Goal: Task Accomplishment & Management: Use online tool/utility

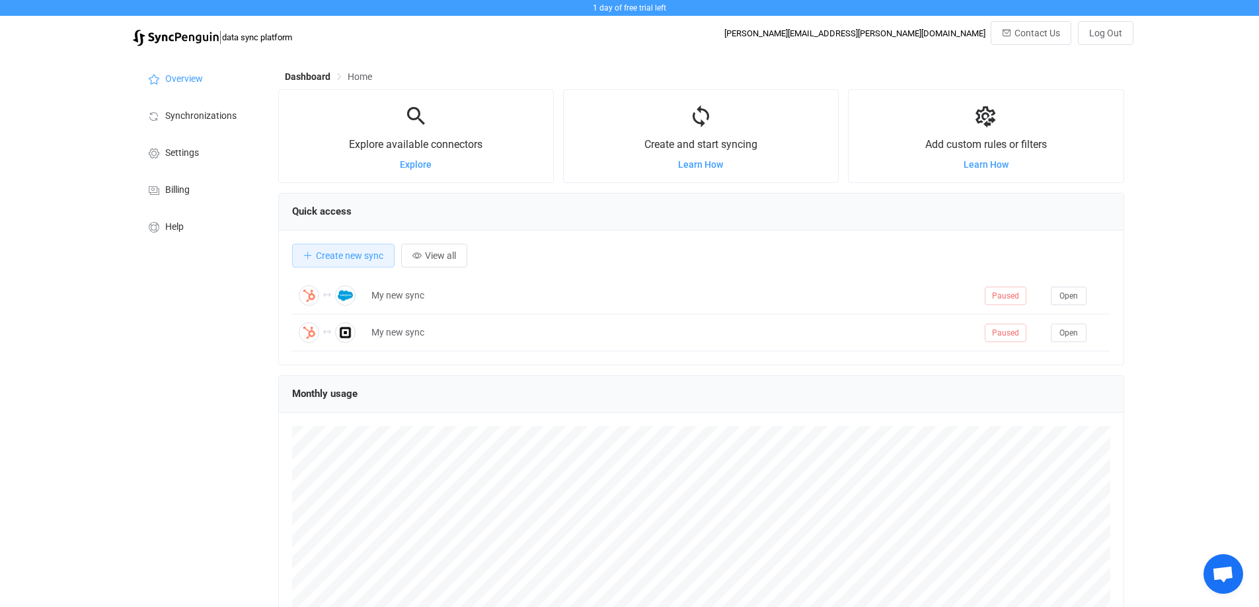
scroll to position [256, 846]
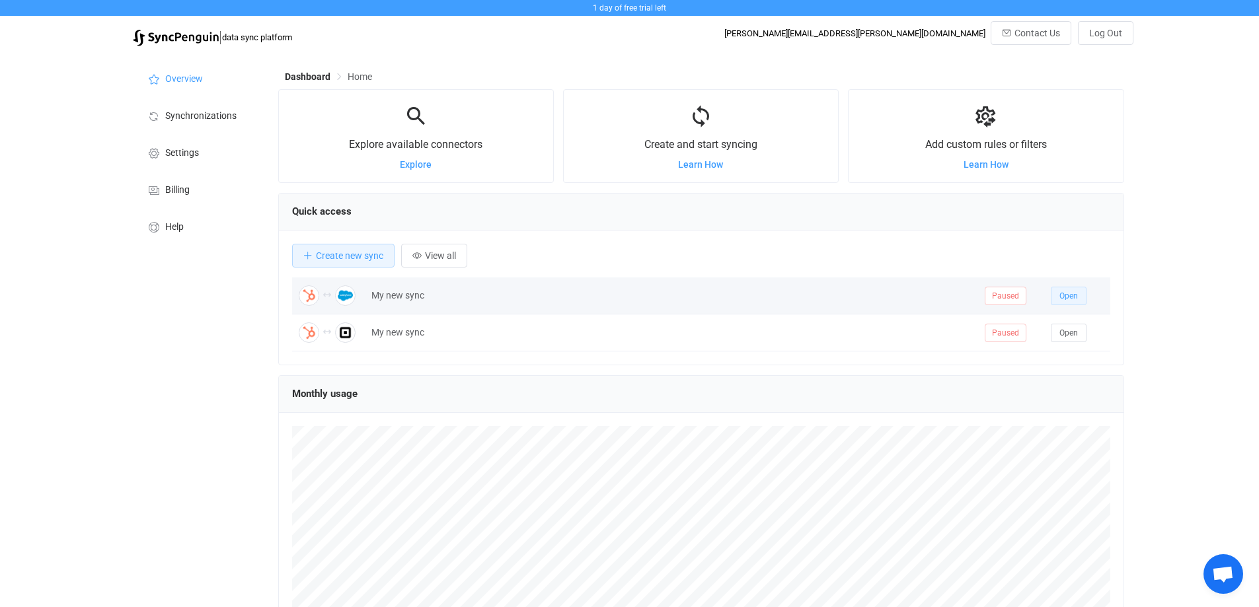
click at [1076, 296] on span "Open" at bounding box center [1068, 295] width 19 height 9
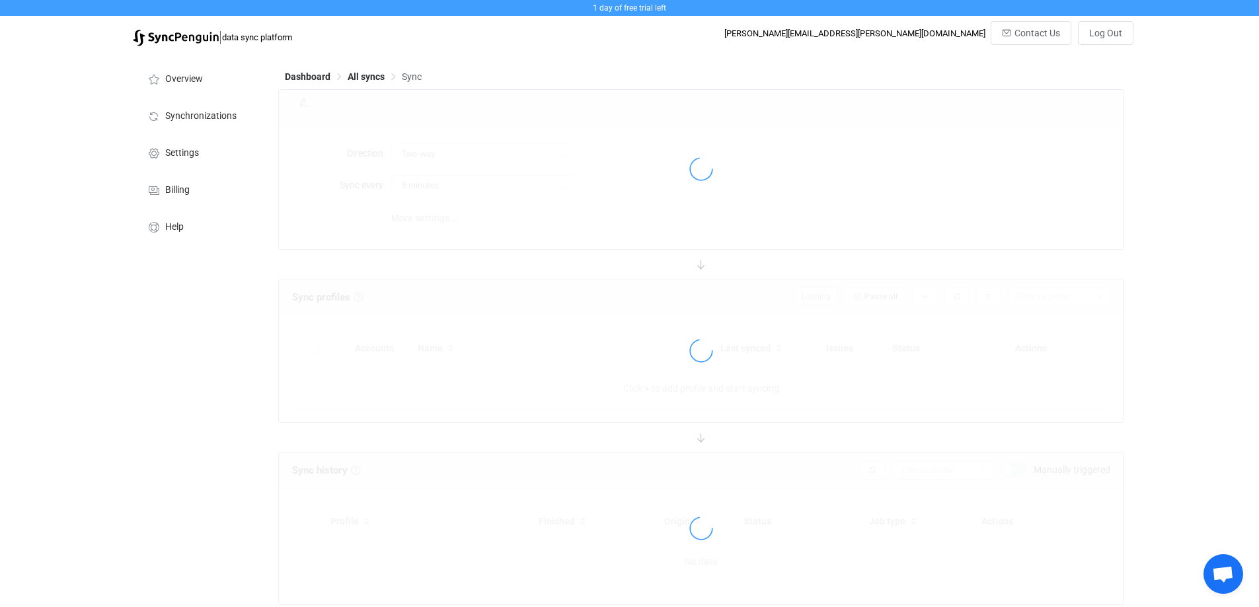
type input "10 minutes"
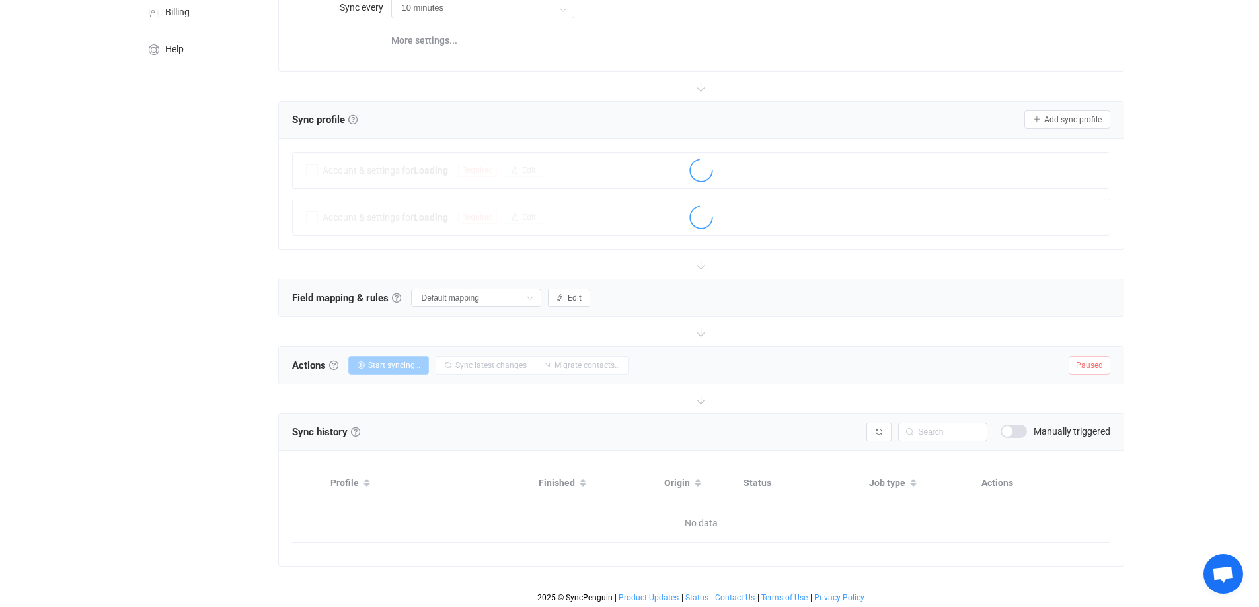
scroll to position [178, 0]
click at [574, 301] on button "Edit" at bounding box center [569, 297] width 42 height 19
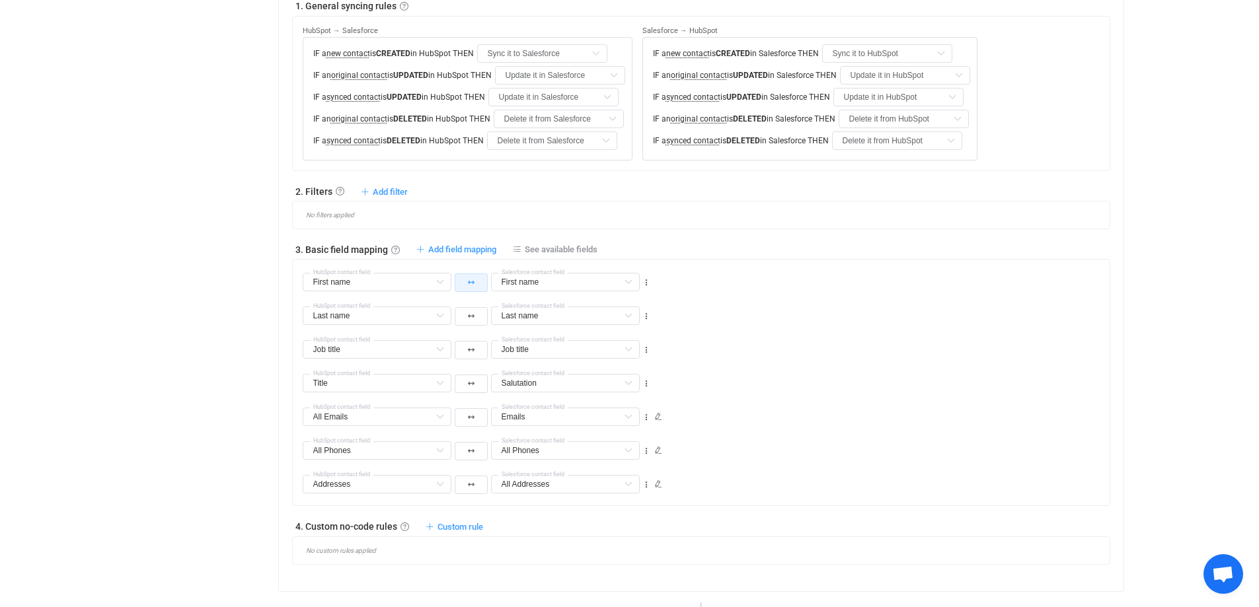
scroll to position [509, 0]
click at [470, 254] on span "Add field mapping" at bounding box center [462, 249] width 68 height 10
type input "First name"
type input "Last name"
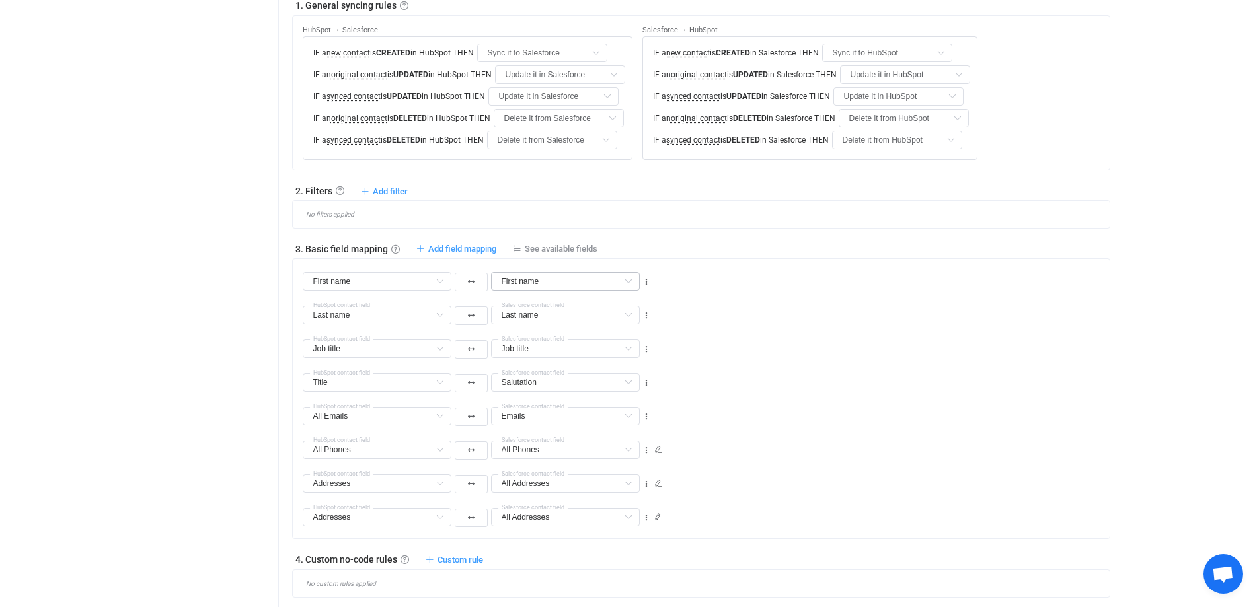
type input "Last name"
type input "Job title"
type input "Title"
type input "Salutation"
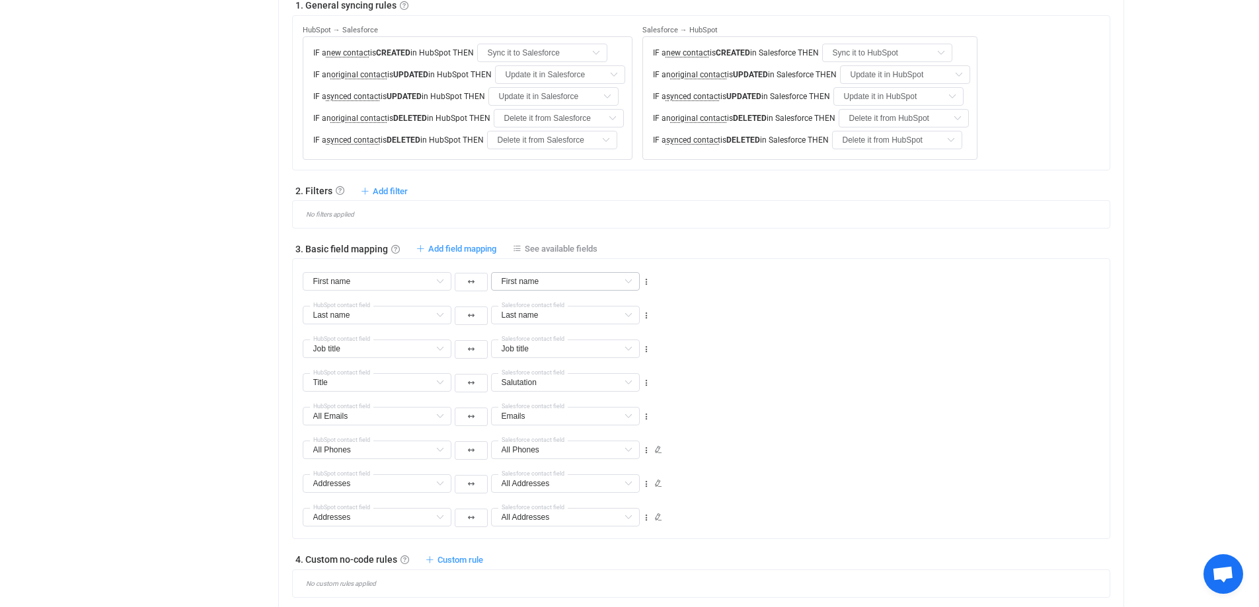
type input "All Emails"
type input "Emails"
type input "All Phones"
click at [529, 285] on input "text" at bounding box center [565, 281] width 149 height 19
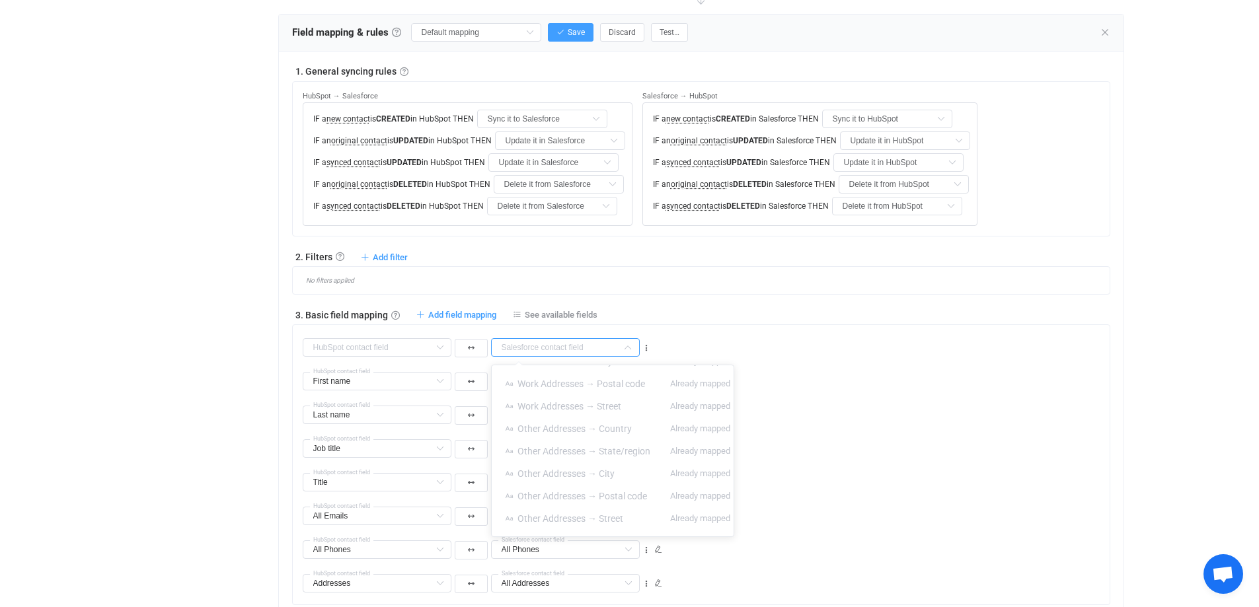
scroll to position [678, 0]
drag, startPoint x: 743, startPoint y: 418, endPoint x: 749, endPoint y: 528, distance: 109.8
click at [749, 528] on body "1 day of free trial left | data sync platform nguyen.phan@woosender.com Contact…" at bounding box center [629, 270] width 1259 height 1426
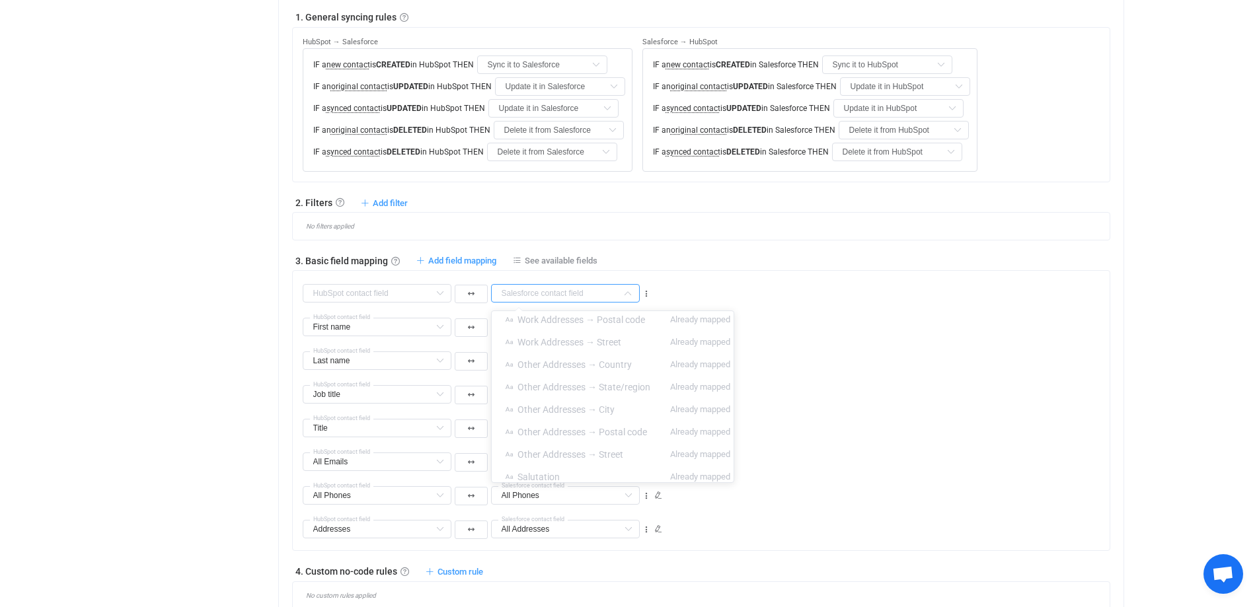
scroll to position [575, 0]
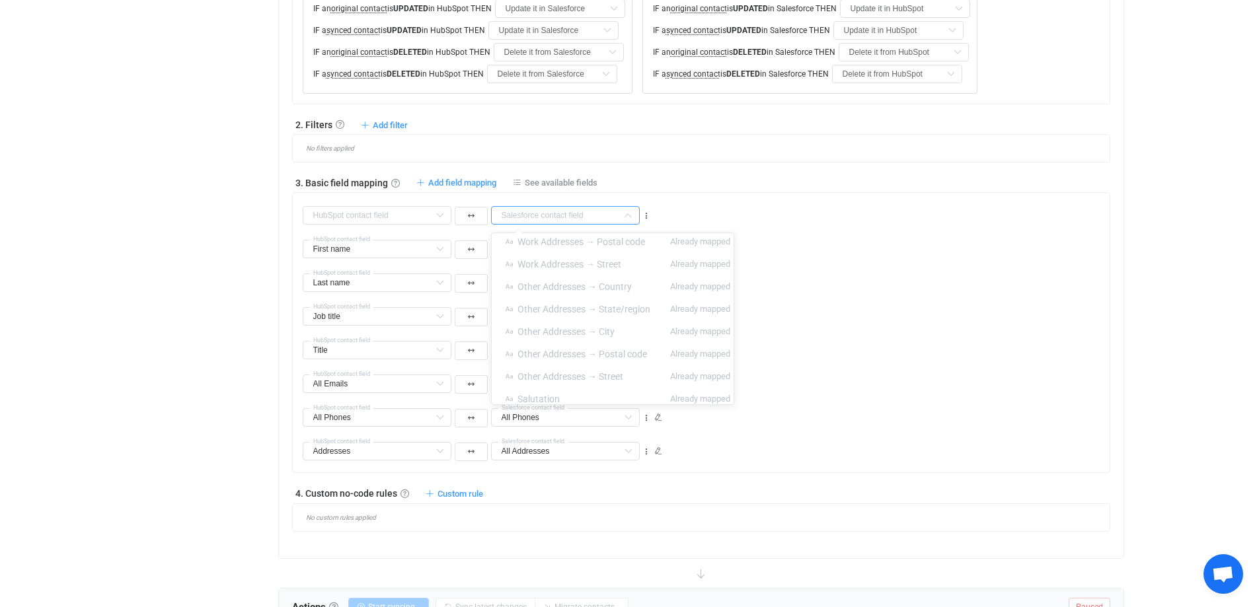
click at [774, 424] on div "All Phones Company Default field Website Default field All Phones Default field…" at bounding box center [706, 412] width 807 height 34
click at [482, 180] on span "Add field mapping" at bounding box center [462, 183] width 68 height 10
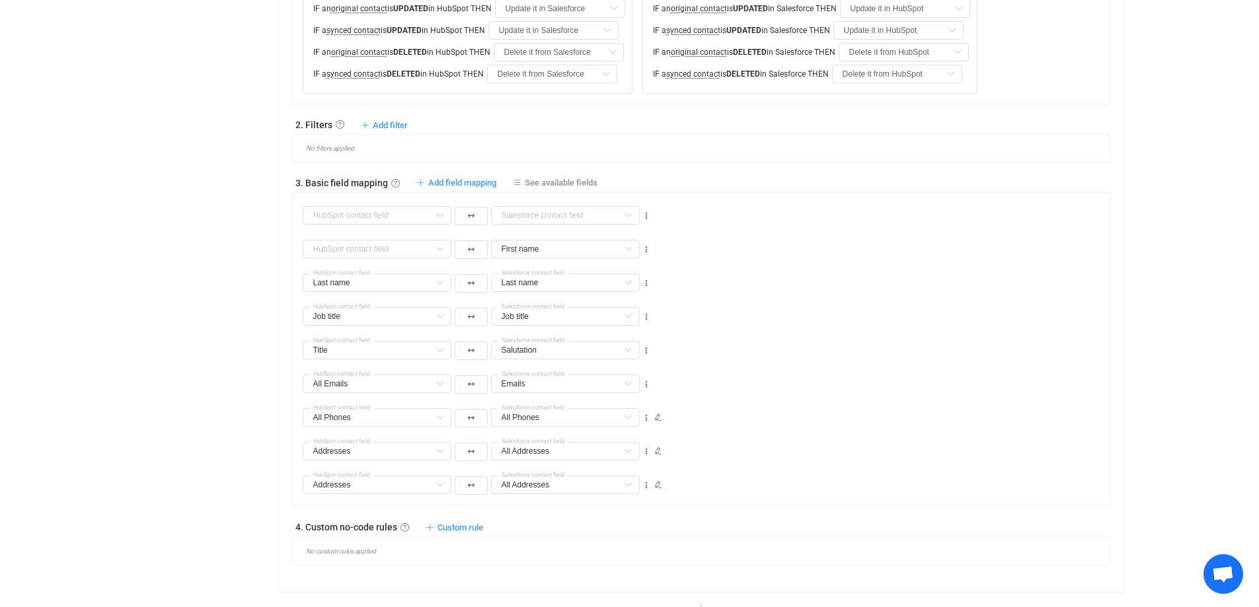
type input "First name"
type input "Last name"
type input "Job title"
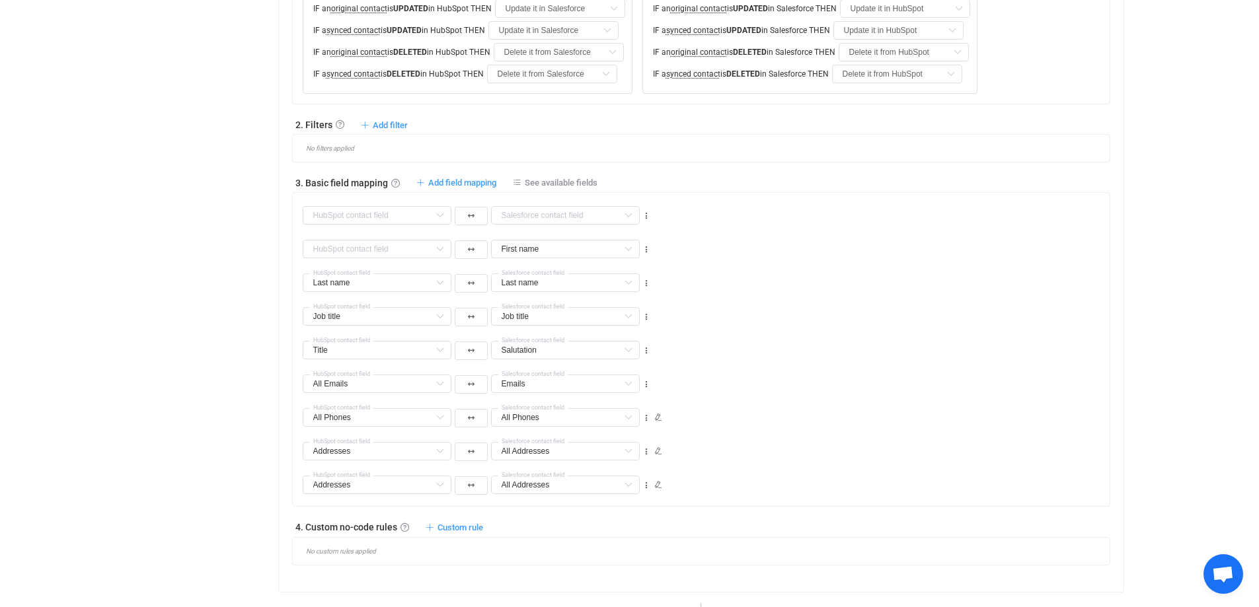
type input "Job title"
type input "Title"
type input "Salutation"
type input "All Emails"
type input "Emails"
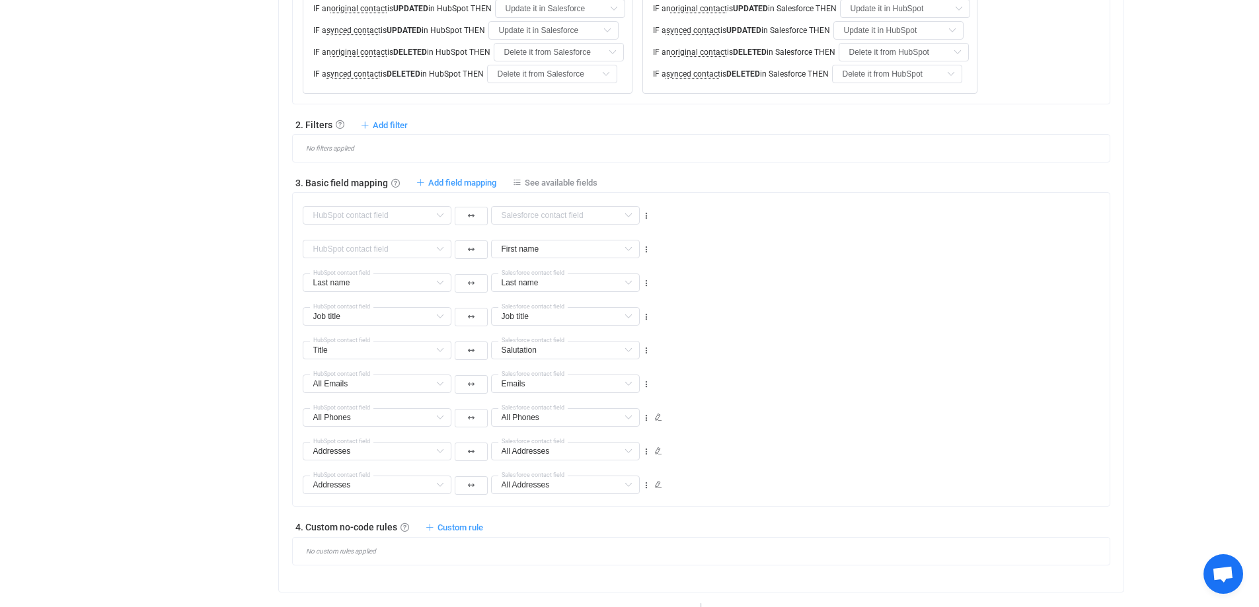
type input "All Phones"
click at [567, 180] on span "See available fields" at bounding box center [561, 183] width 73 height 10
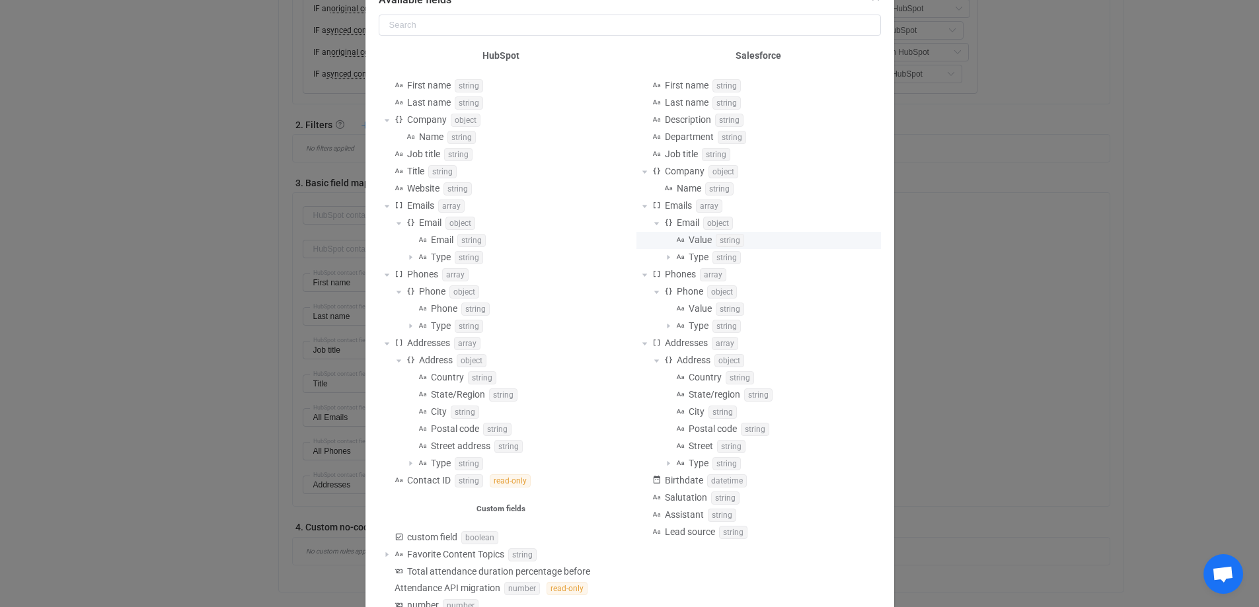
scroll to position [132, 0]
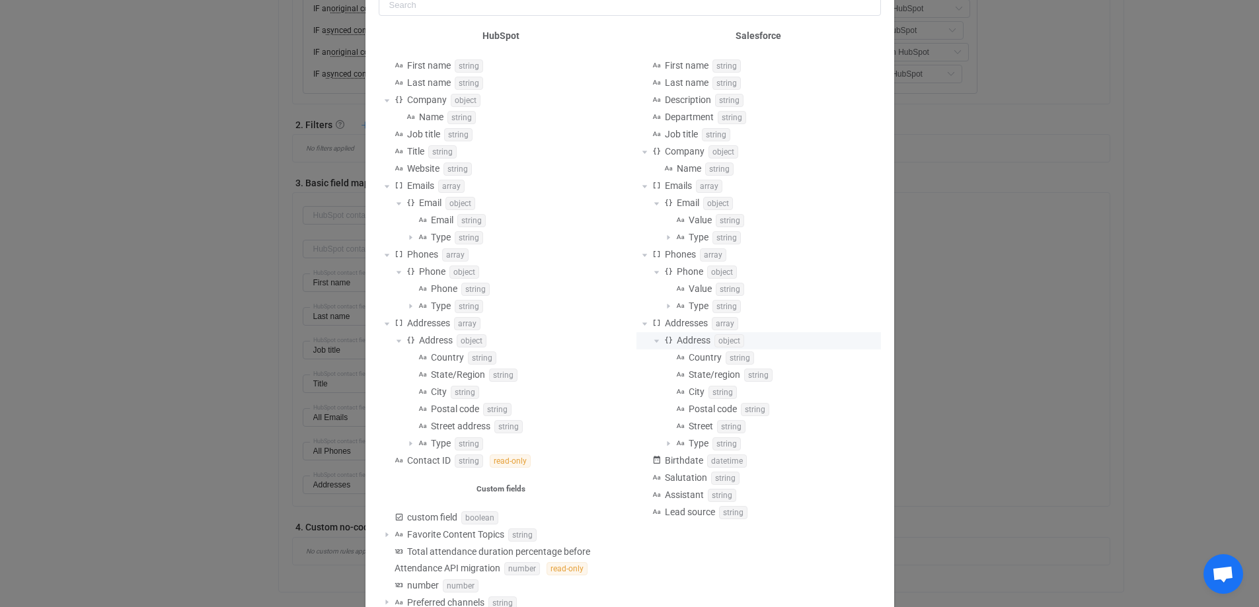
click at [649, 342] on span "Available fields" at bounding box center [656, 341] width 16 height 16
click at [651, 342] on span "Available fields" at bounding box center [656, 341] width 16 height 16
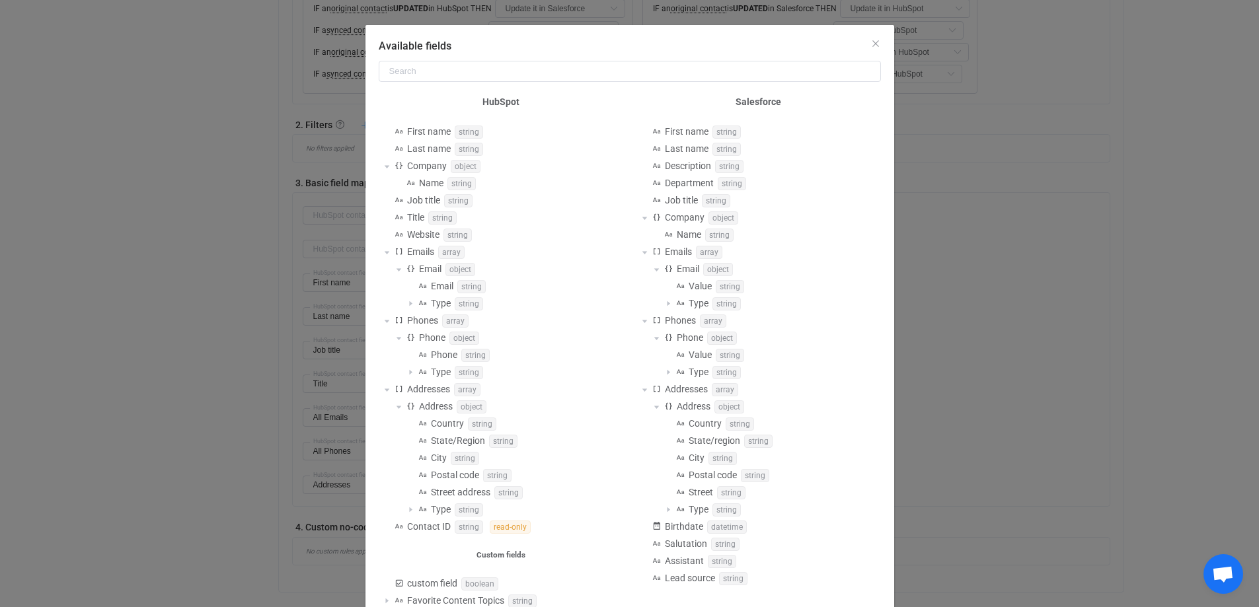
click at [309, 312] on div "Available fields HubSpot First name string Last name string Company object Name…" at bounding box center [629, 303] width 1259 height 607
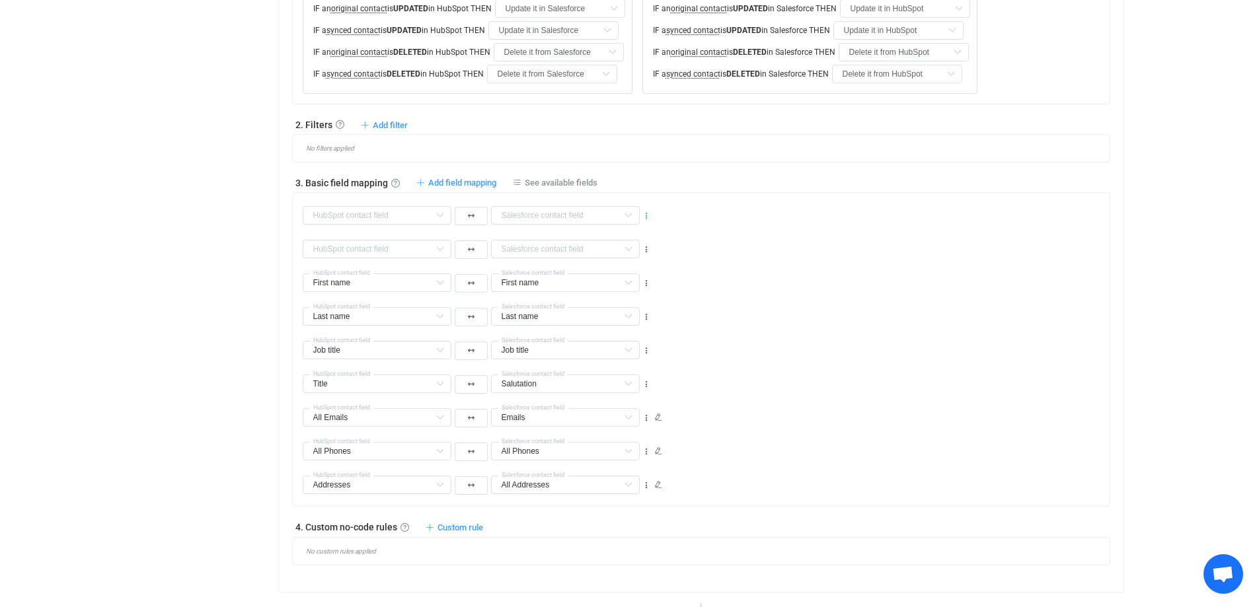
click at [644, 214] on icon at bounding box center [646, 215] width 9 height 9
click at [628, 292] on li "Delete" at bounding box center [605, 295] width 87 height 24
type input "First name"
type input "Last name"
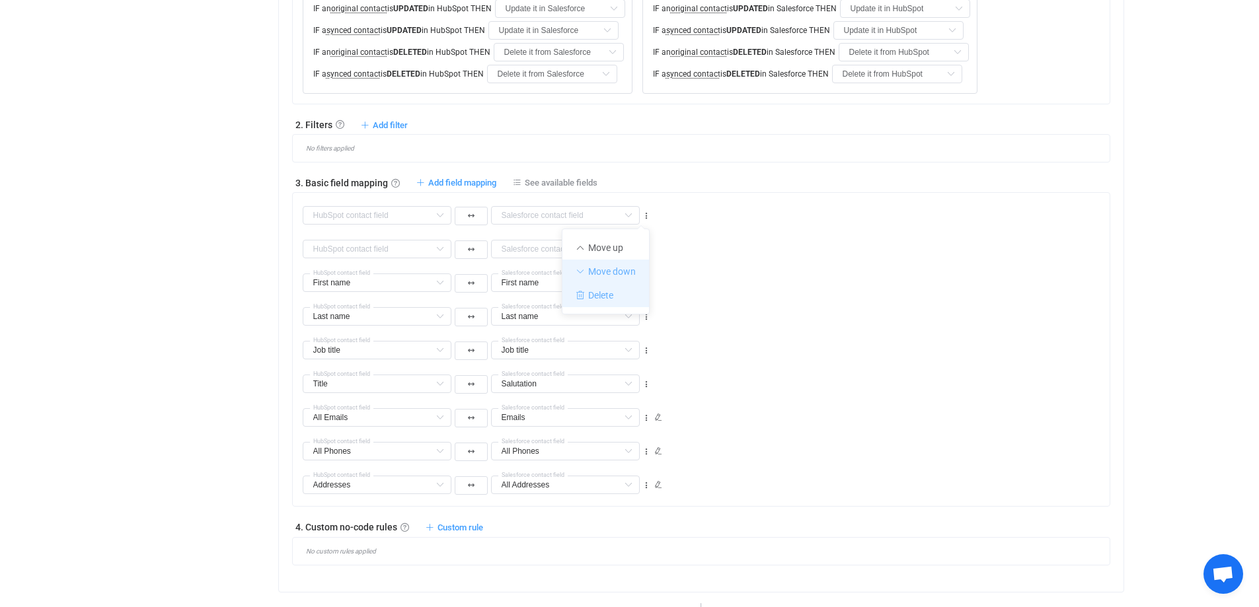
type input "Last name"
type input "Job title"
type input "Title"
type input "Salutation"
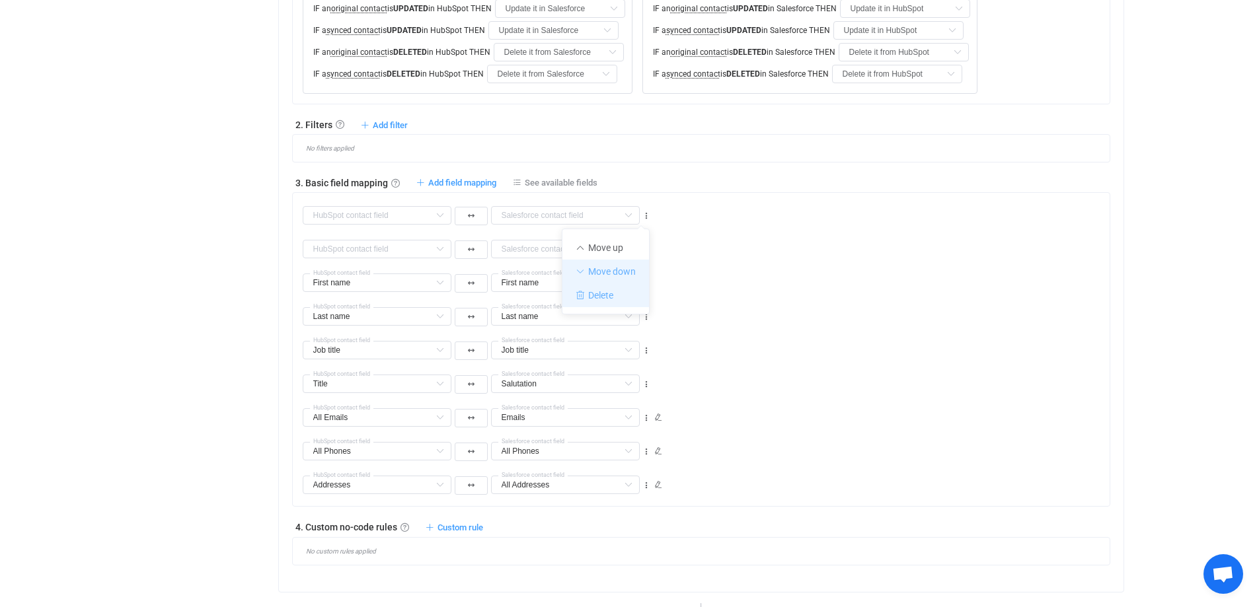
type input "All Emails"
type input "Emails"
type input "All Phones"
type input "Addresses"
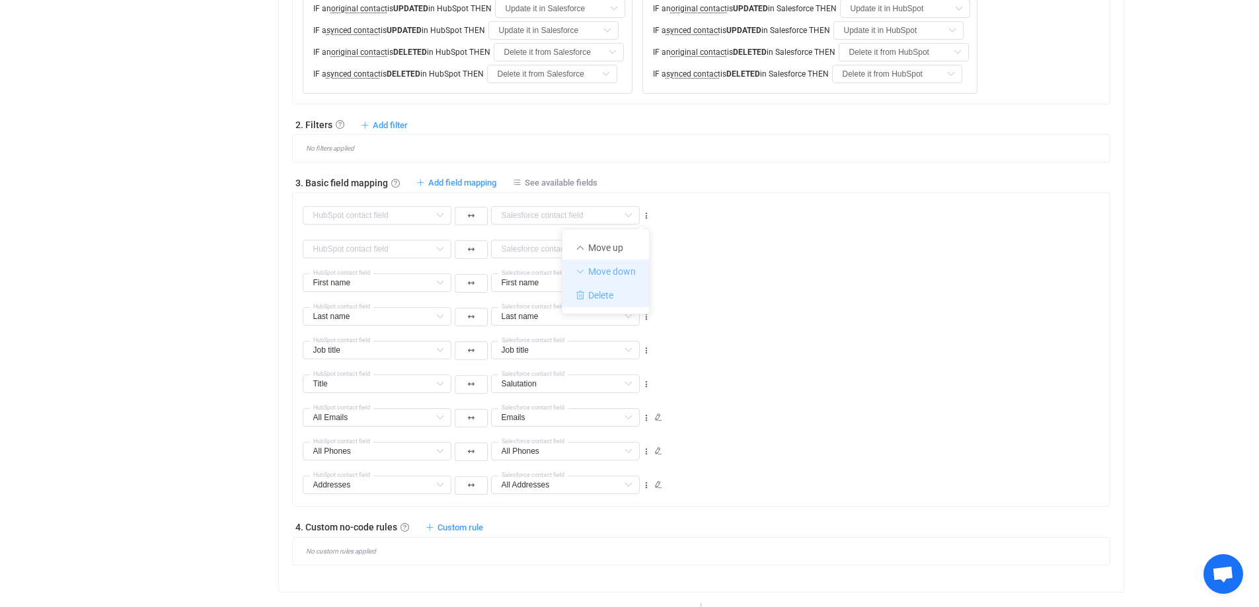
type input "All Addresses"
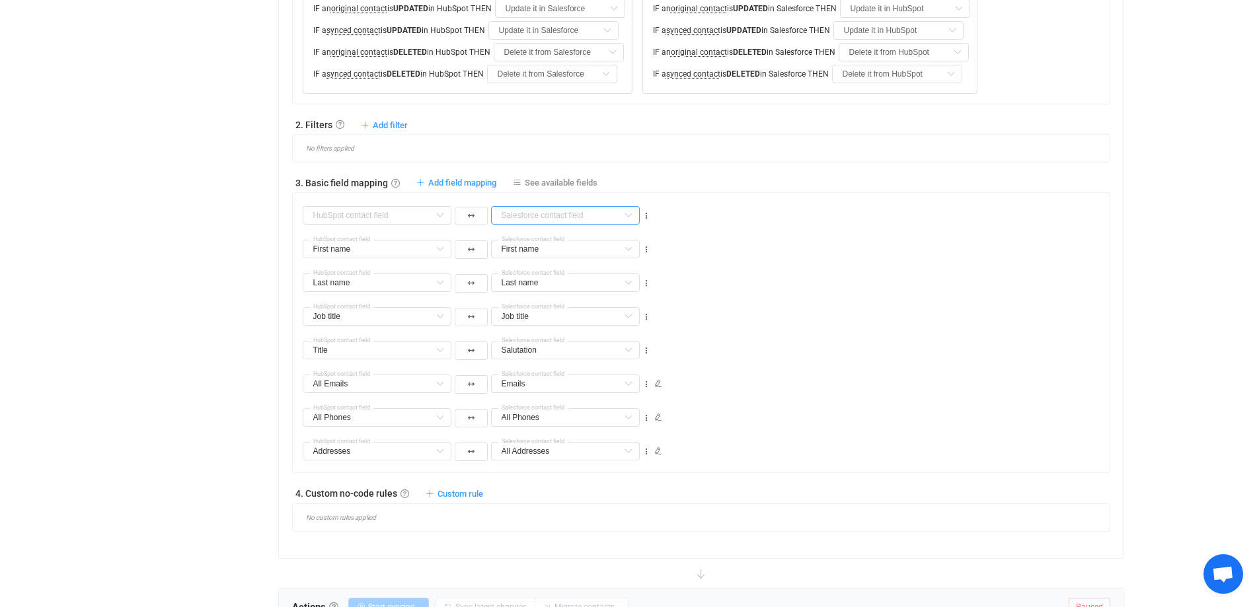
click at [594, 221] on input "text" at bounding box center [565, 215] width 149 height 19
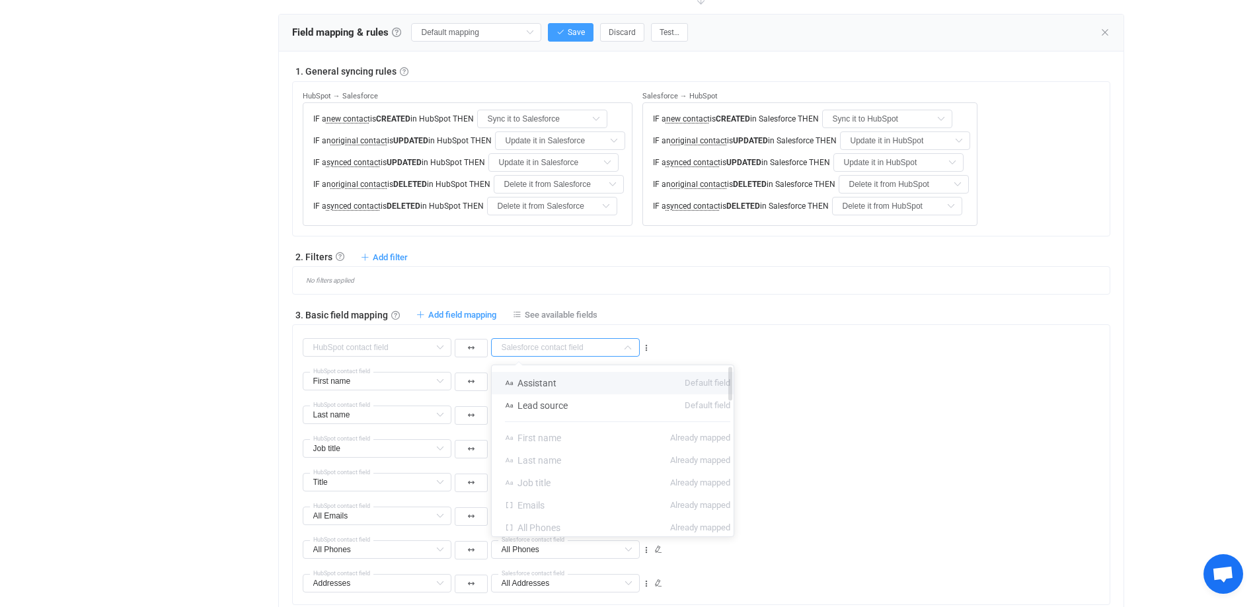
scroll to position [0, 0]
click at [901, 337] on div "Company Default field Website Default field Contact ID (read-only) Default fiel…" at bounding box center [706, 342] width 807 height 34
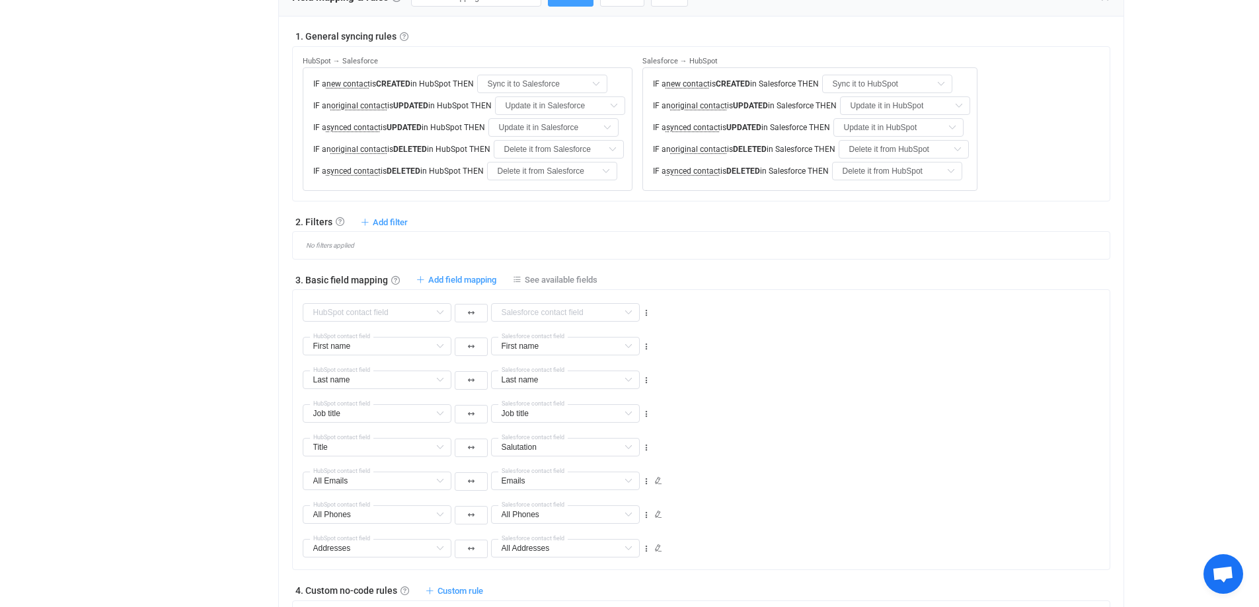
scroll to position [461, 0]
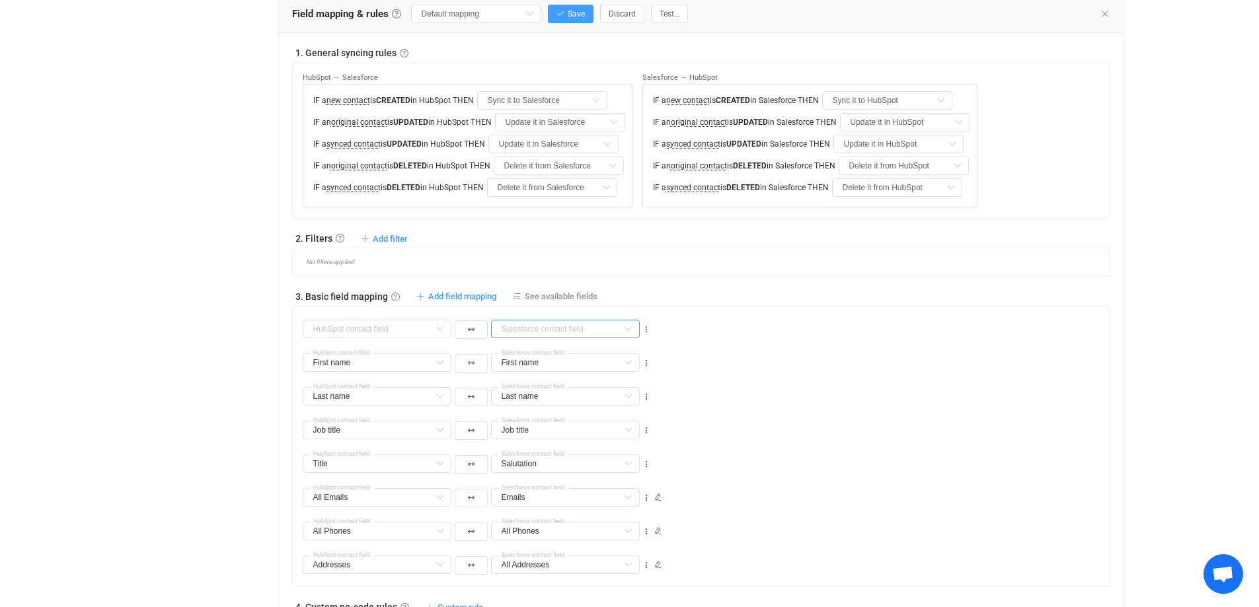
click at [566, 329] on input "text" at bounding box center [565, 329] width 149 height 19
click at [698, 311] on div "Company Default field Website Default field Contact ID (read-only) Default fiel…" at bounding box center [706, 324] width 807 height 34
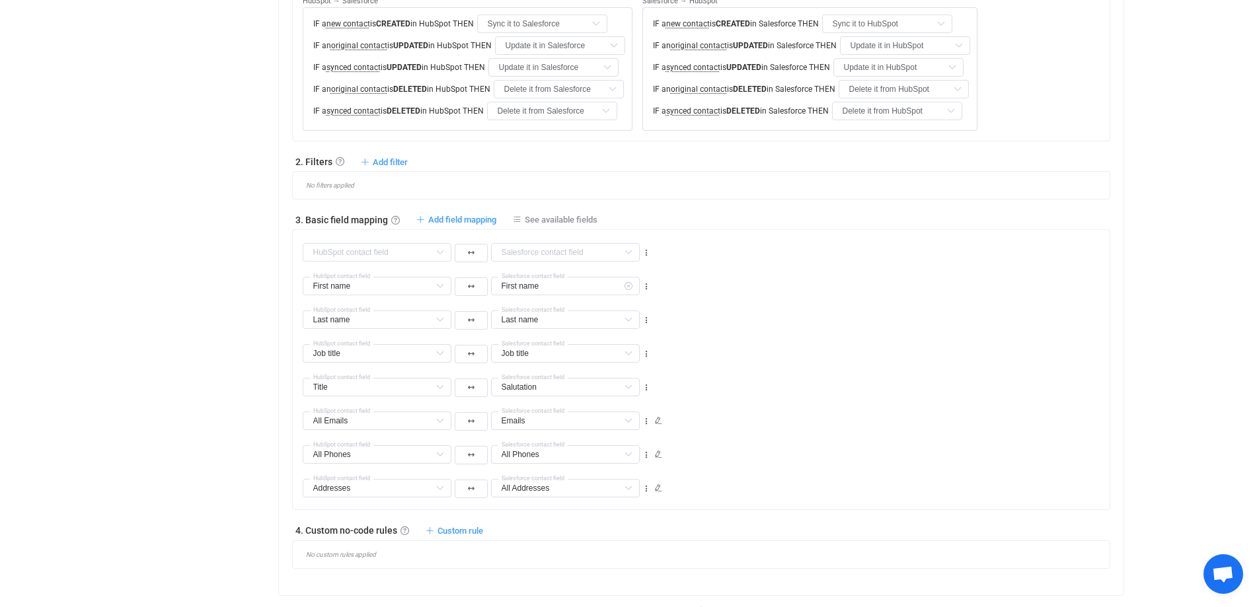
scroll to position [527, 0]
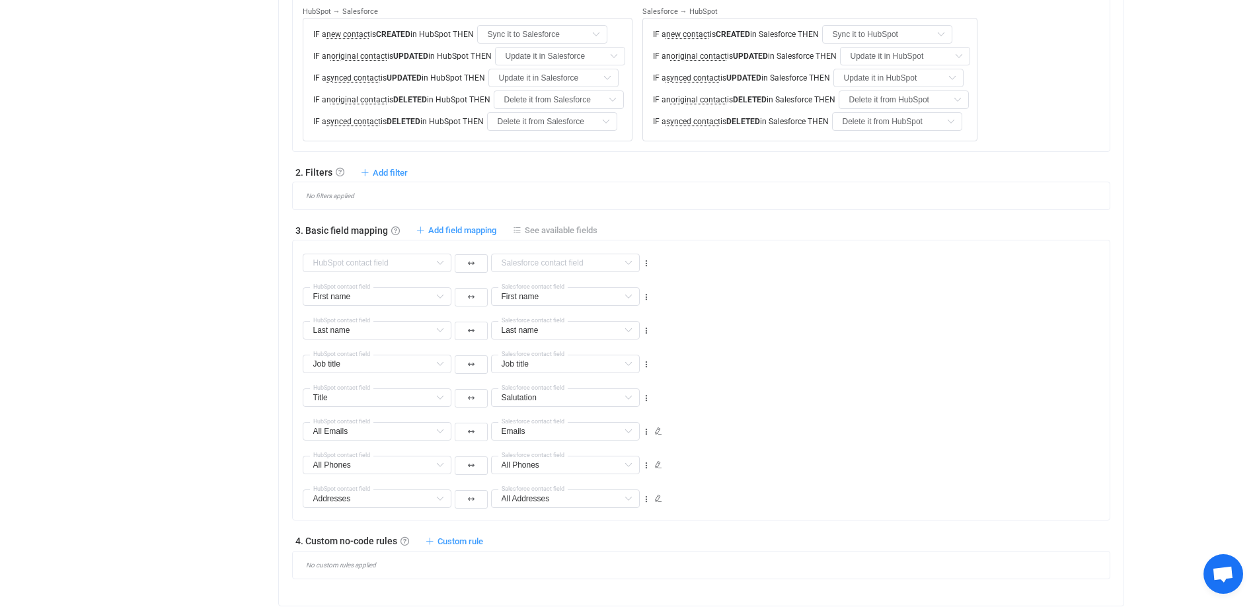
click at [546, 222] on div "1. General syncing rules General syncing rules Control how SyncPengin reacts to…" at bounding box center [701, 279] width 818 height 599
click at [546, 227] on span "See available fields" at bounding box center [561, 230] width 73 height 10
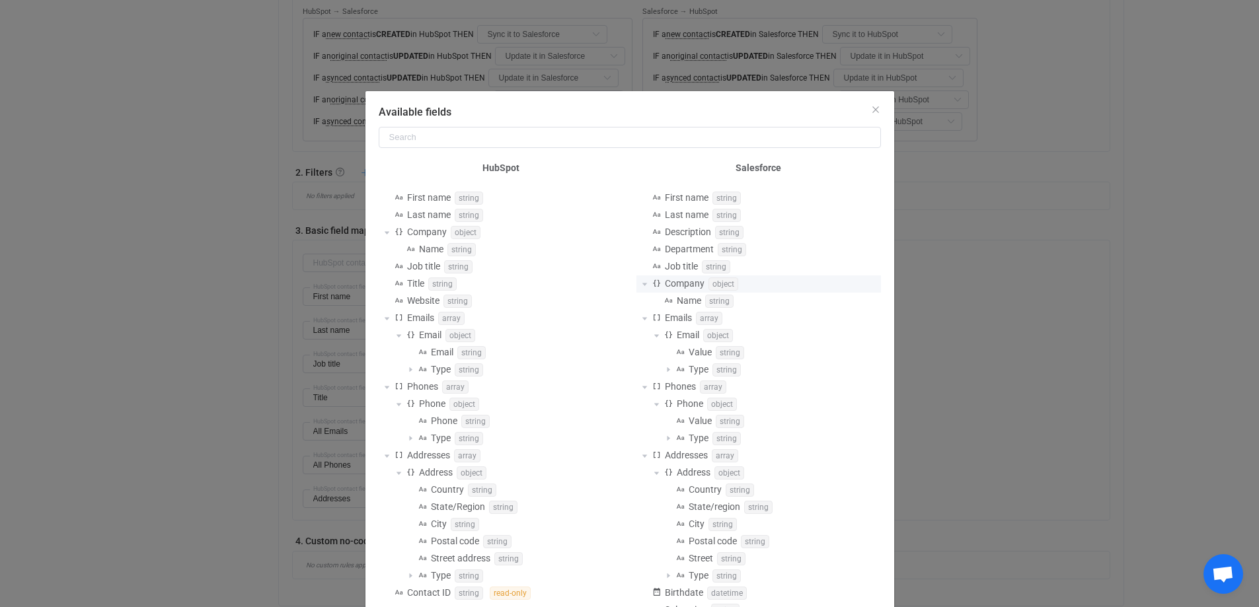
click at [643, 286] on span "Available fields" at bounding box center [644, 284] width 16 height 16
click at [640, 286] on span "Available fields" at bounding box center [644, 284] width 16 height 16
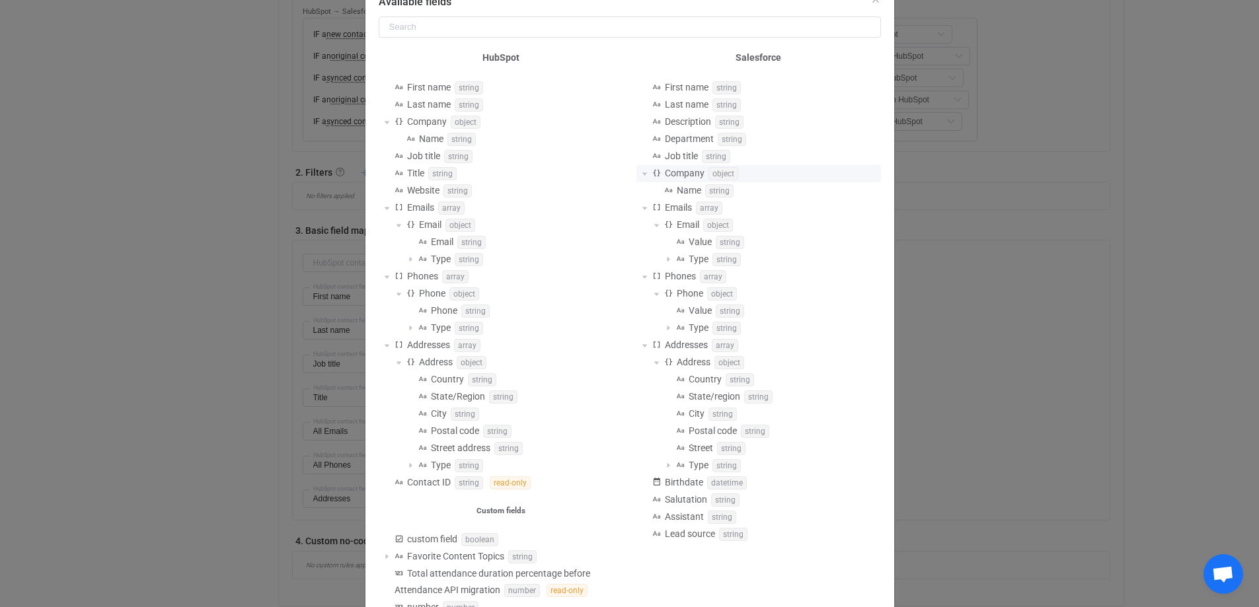
scroll to position [0, 0]
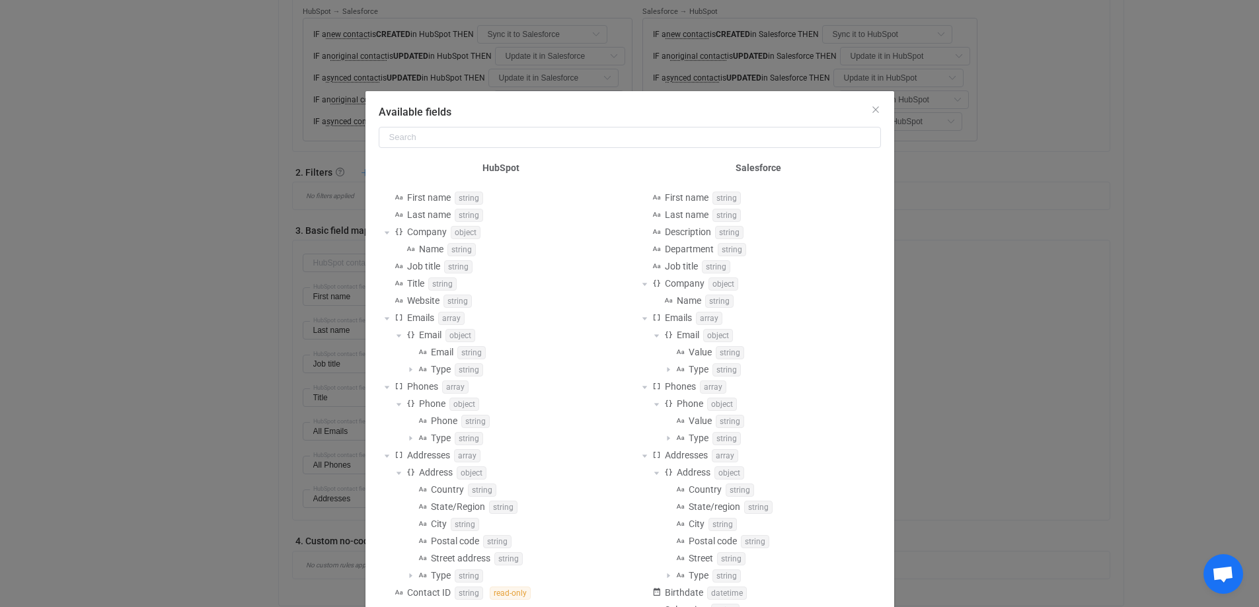
click at [133, 320] on div "Available fields HubSpot First name string Last name string Company object Name…" at bounding box center [629, 303] width 1259 height 607
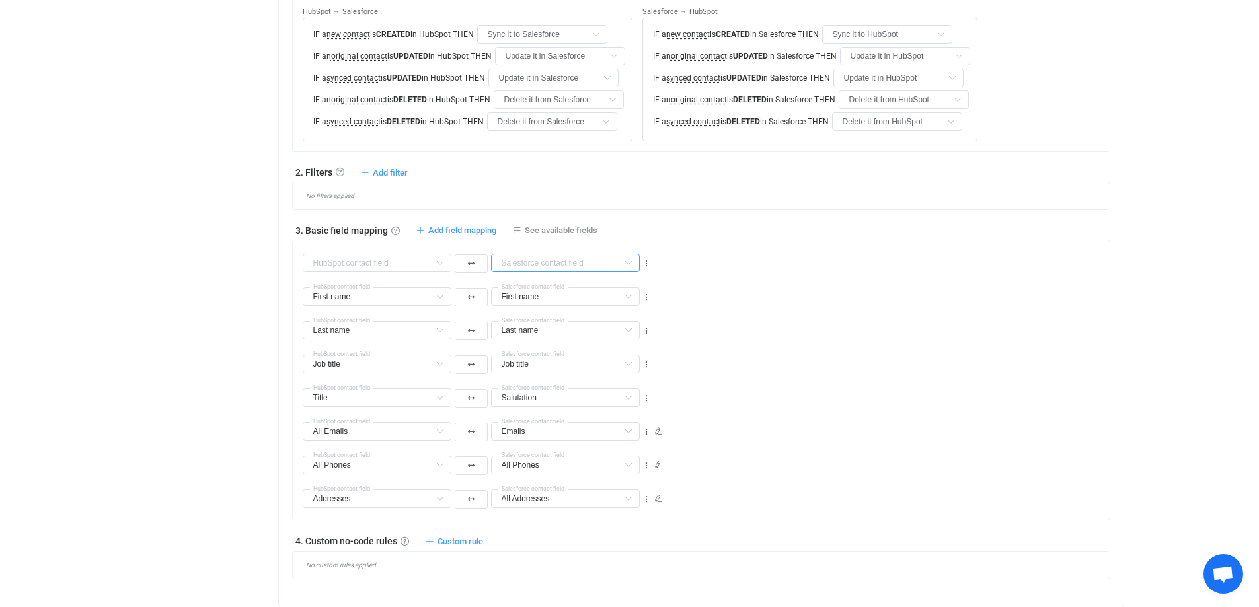
click at [572, 270] on input "text" at bounding box center [565, 263] width 149 height 19
